Goal: Task Accomplishment & Management: Use online tool/utility

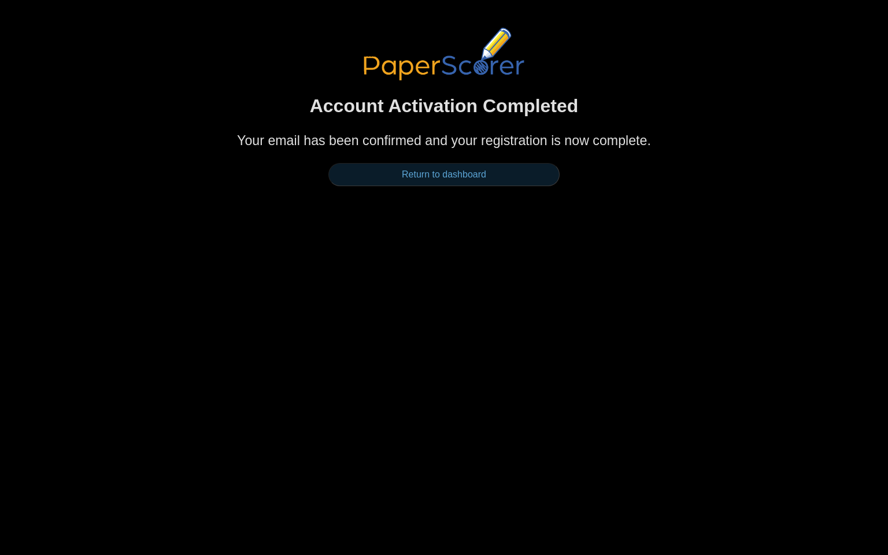
click at [417, 168] on link "Return to dashboard" at bounding box center [443, 174] width 231 height 23
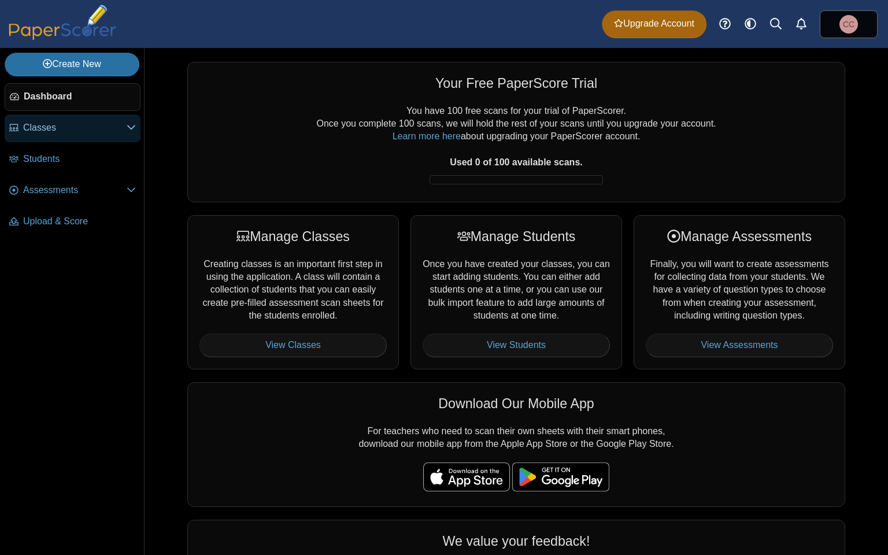
click at [105, 133] on span "Classes" at bounding box center [74, 127] width 103 height 13
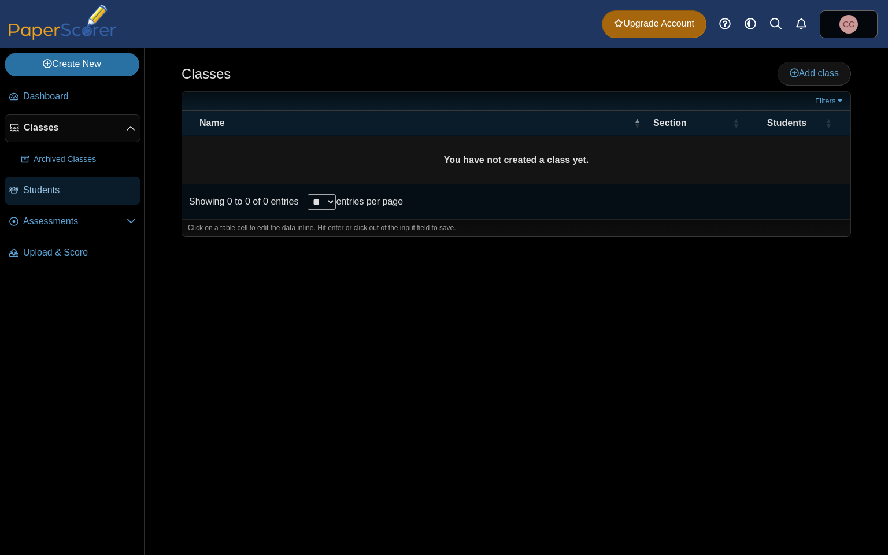
click at [73, 188] on span "Students" at bounding box center [79, 190] width 113 height 13
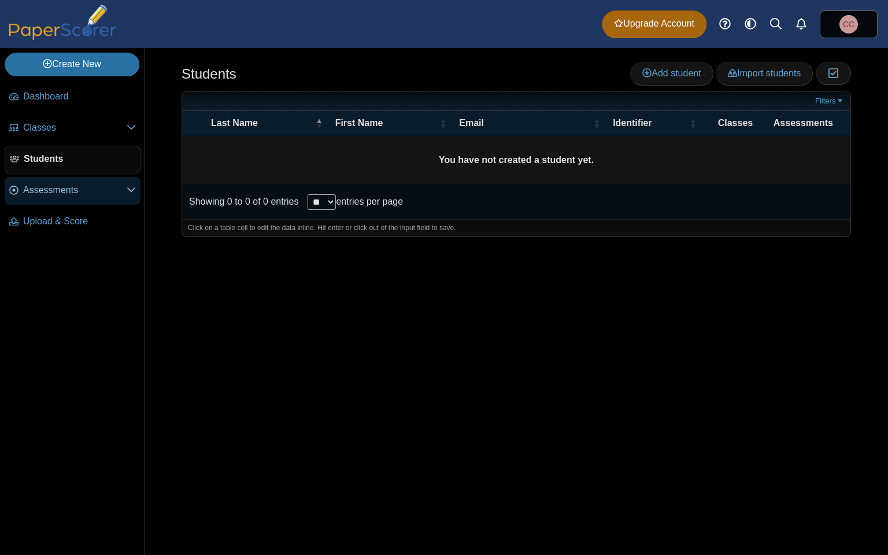
click at [122, 194] on span "Assessments" at bounding box center [74, 190] width 103 height 13
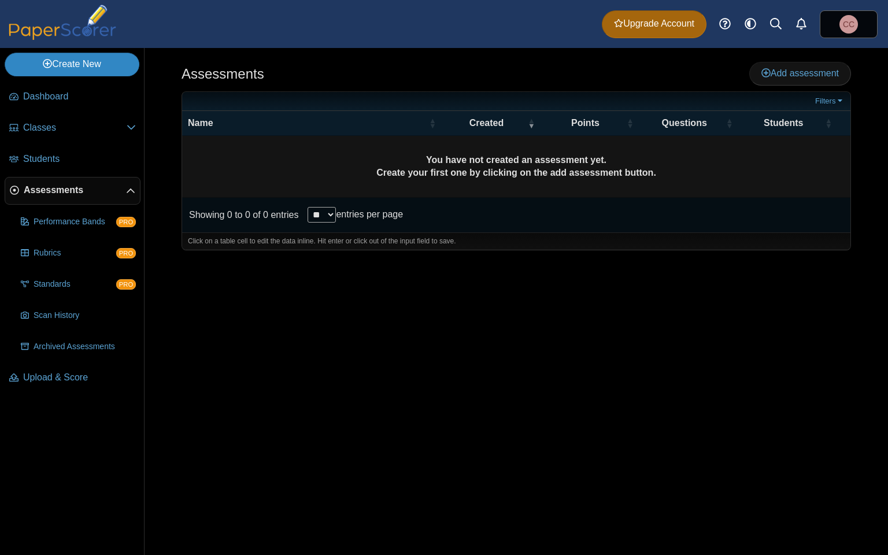
click at [58, 61] on link "Create New" at bounding box center [72, 64] width 135 height 23
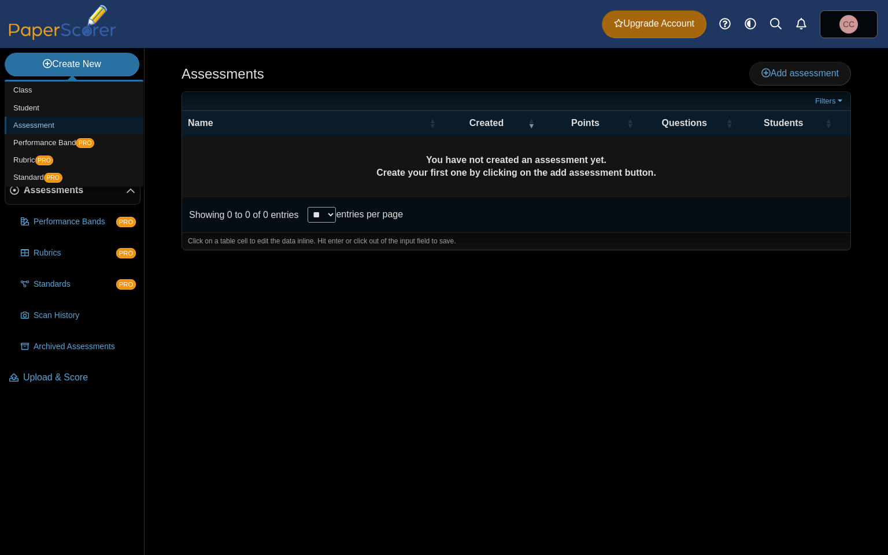
click at [47, 120] on link "Assessment" at bounding box center [74, 125] width 139 height 17
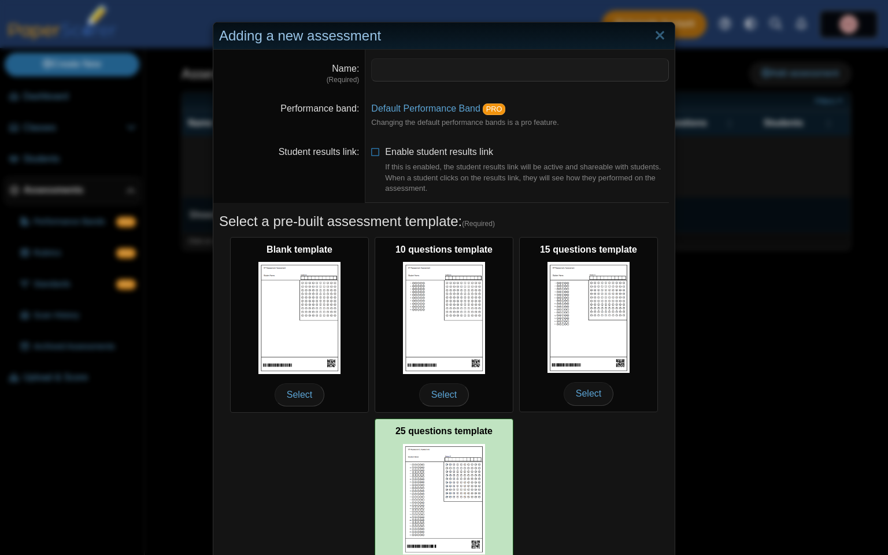
click at [455, 493] on img at bounding box center [444, 499] width 82 height 111
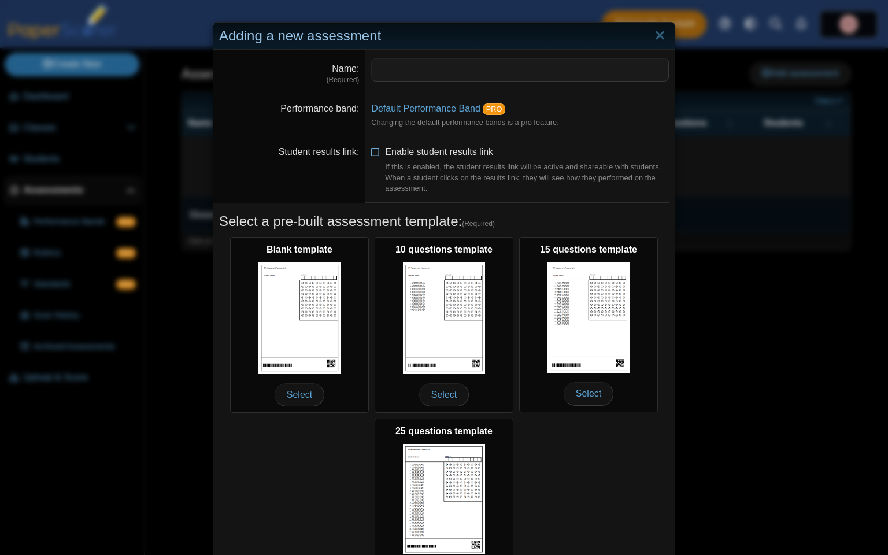
click at [377, 152] on icon at bounding box center [375, 150] width 9 height 8
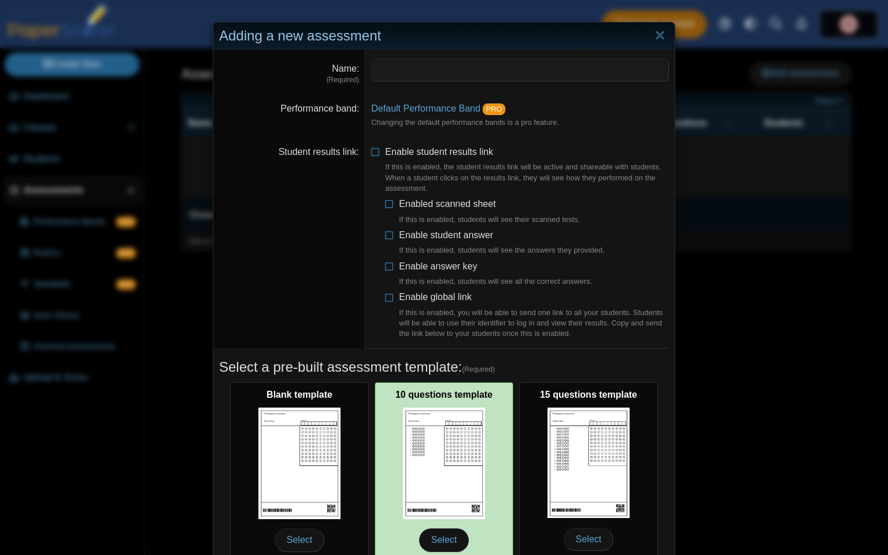
click at [391, 423] on div "10 questions template Select" at bounding box center [443, 470] width 139 height 176
click at [439, 543] on span "Select" at bounding box center [444, 539] width 50 height 23
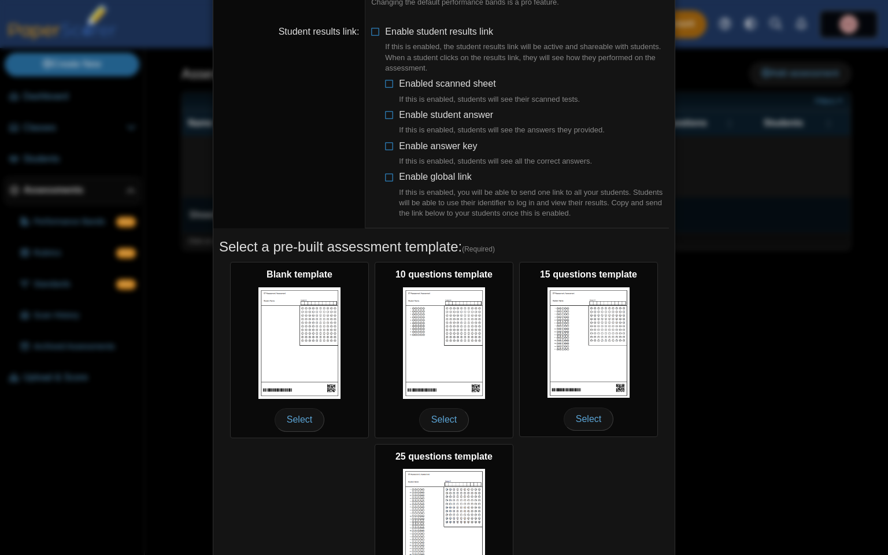
scroll to position [227, 0]
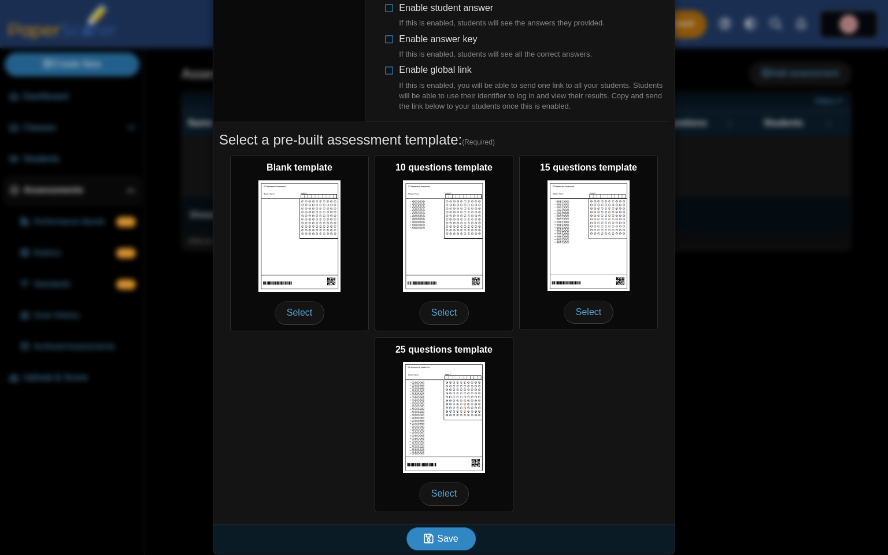
click at [452, 535] on span "Save" at bounding box center [447, 538] width 21 height 10
type input "**********"
click at [437, 536] on icon "submit" at bounding box center [430, 538] width 13 height 13
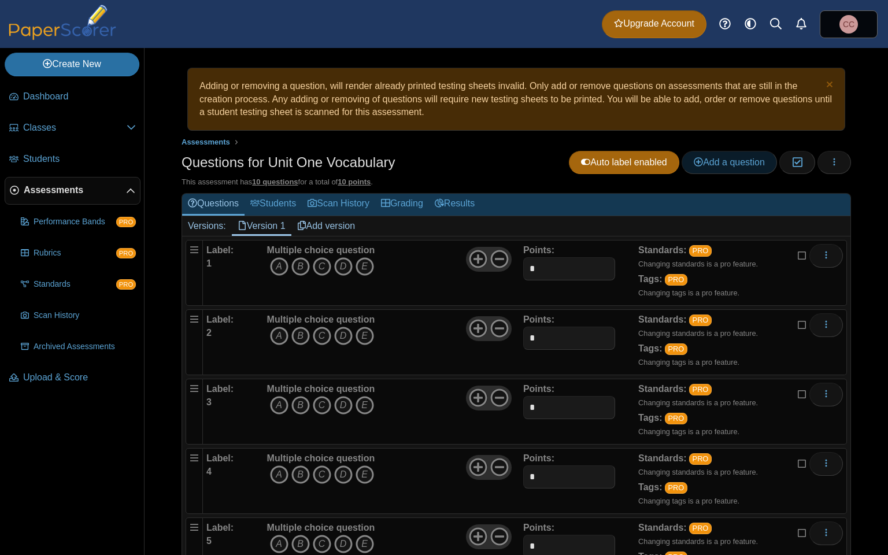
click at [720, 167] on span "Add a question" at bounding box center [728, 162] width 71 height 10
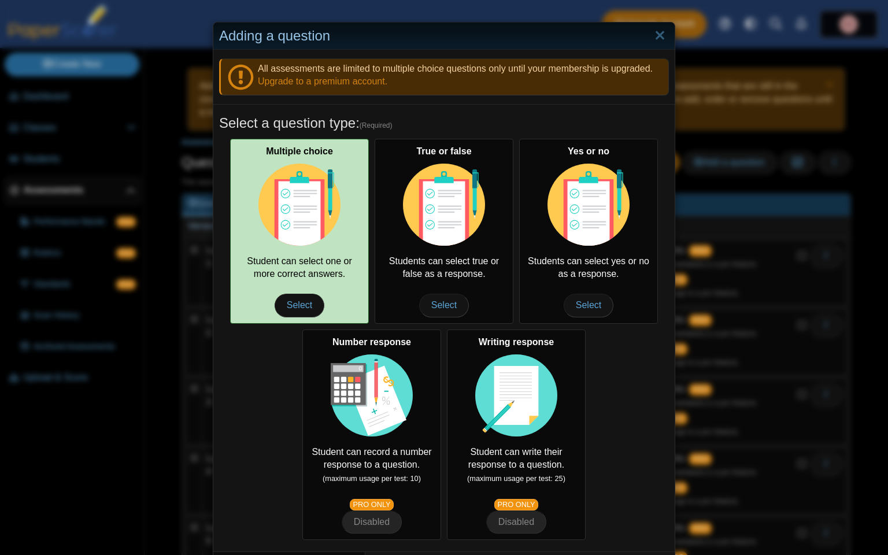
click at [281, 207] on img at bounding box center [299, 205] width 82 height 82
click at [289, 300] on span "Select" at bounding box center [299, 305] width 50 height 23
click at [299, 303] on span "Select" at bounding box center [299, 305] width 50 height 23
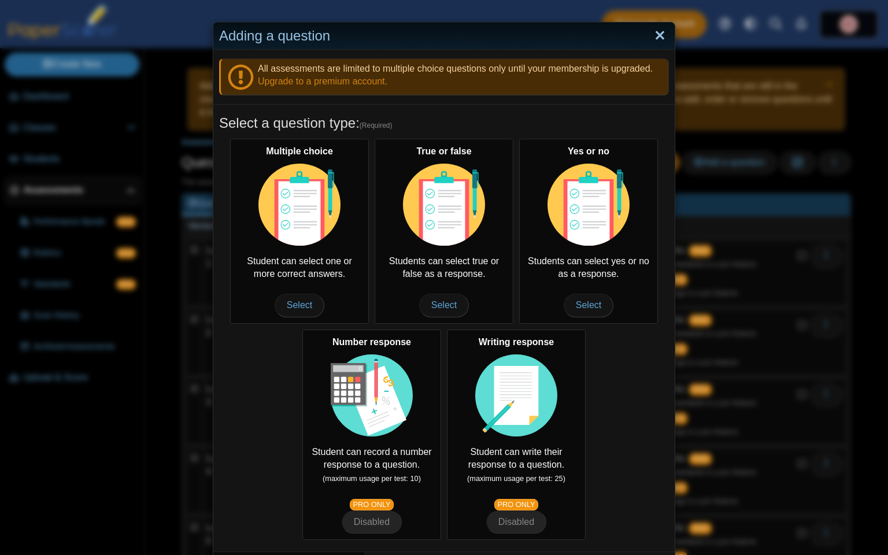
click at [662, 26] on link "Close" at bounding box center [660, 36] width 18 height 20
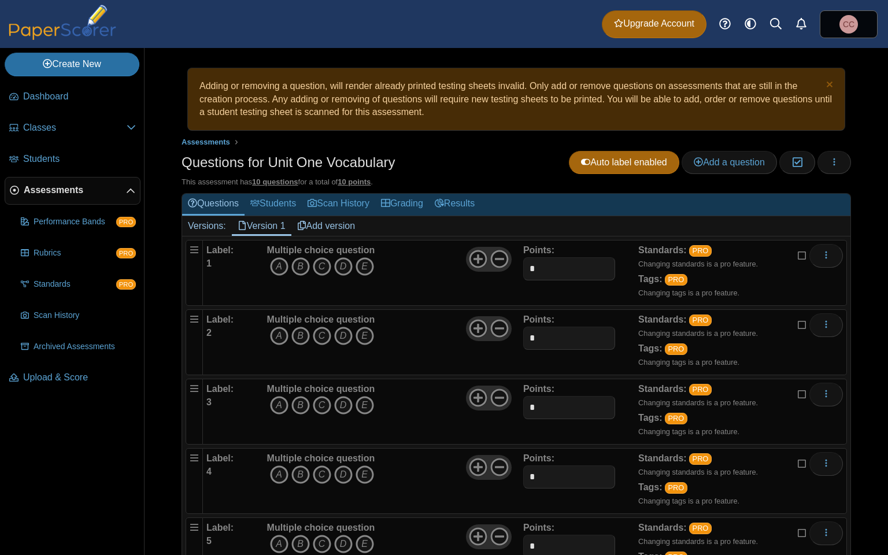
click at [485, 180] on div "This assessment has 10 questions for a total of 10 points ." at bounding box center [515, 182] width 669 height 10
